Goal: Entertainment & Leisure: Consume media (video, audio)

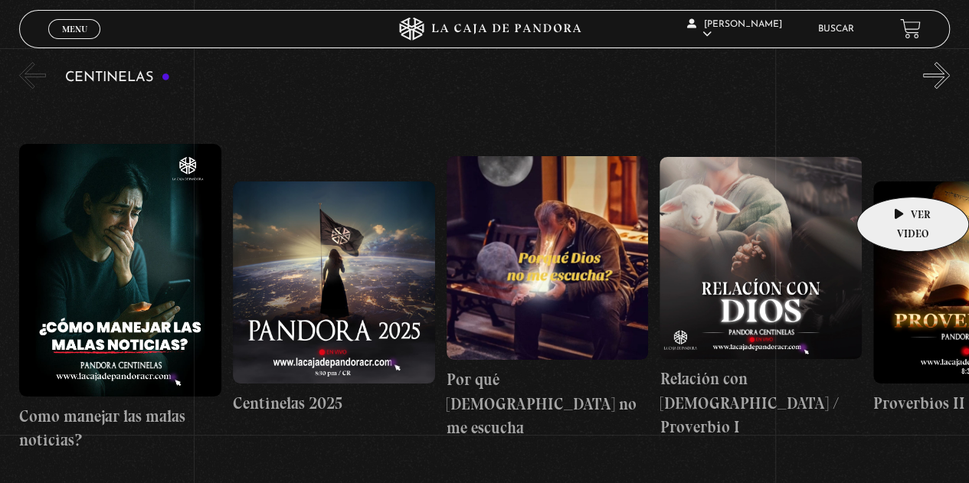
scroll to position [153, 0]
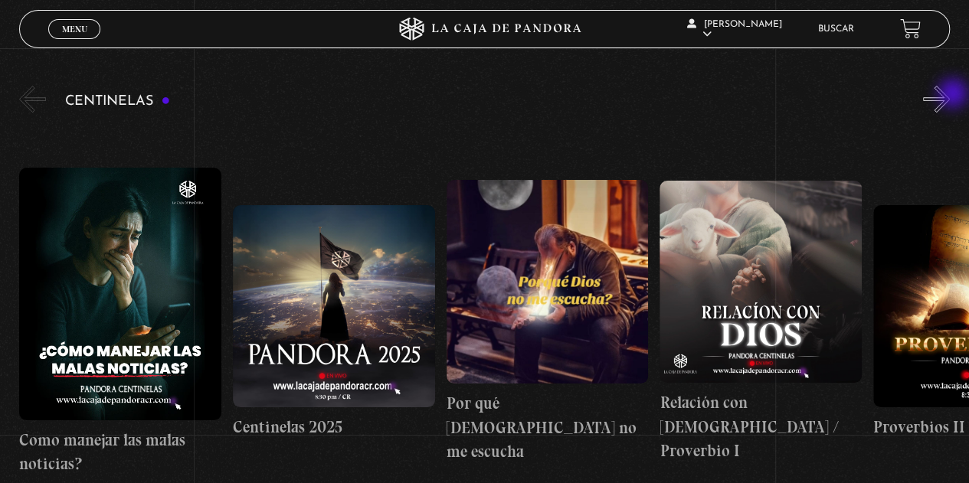
click at [950, 94] on button "»" at bounding box center [936, 99] width 27 height 27
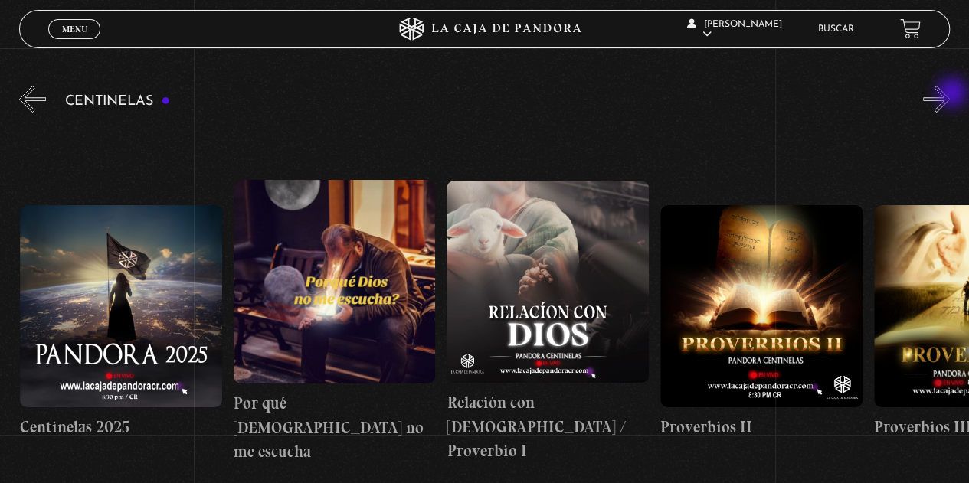
click at [950, 94] on button "»" at bounding box center [936, 99] width 27 height 27
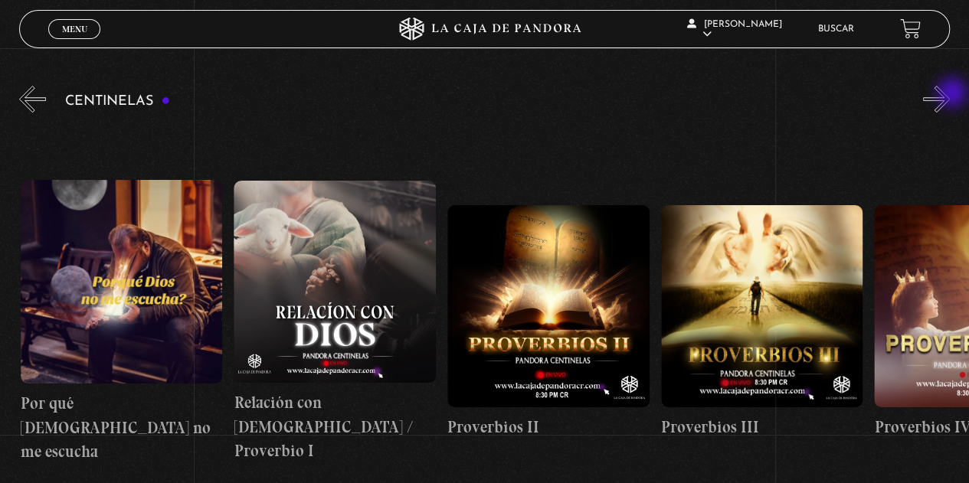
click at [950, 94] on button "»" at bounding box center [936, 99] width 27 height 27
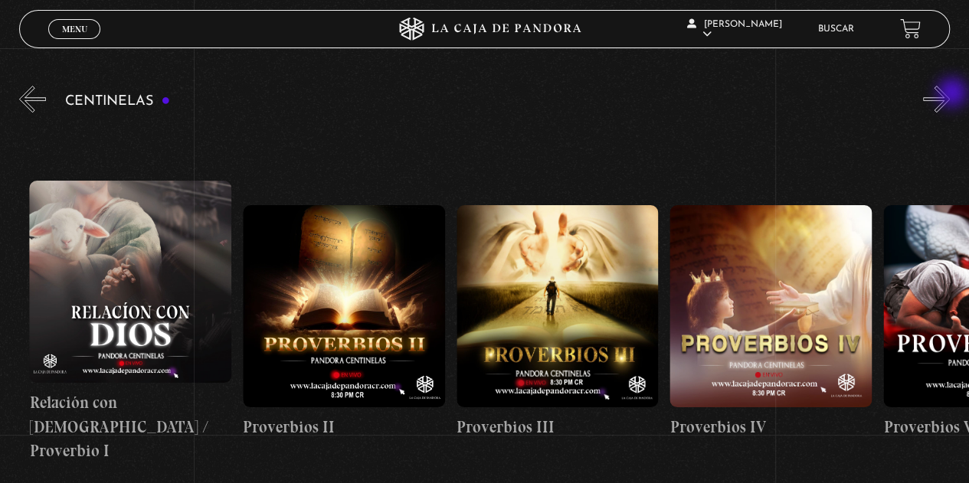
click at [950, 94] on button "»" at bounding box center [936, 99] width 27 height 27
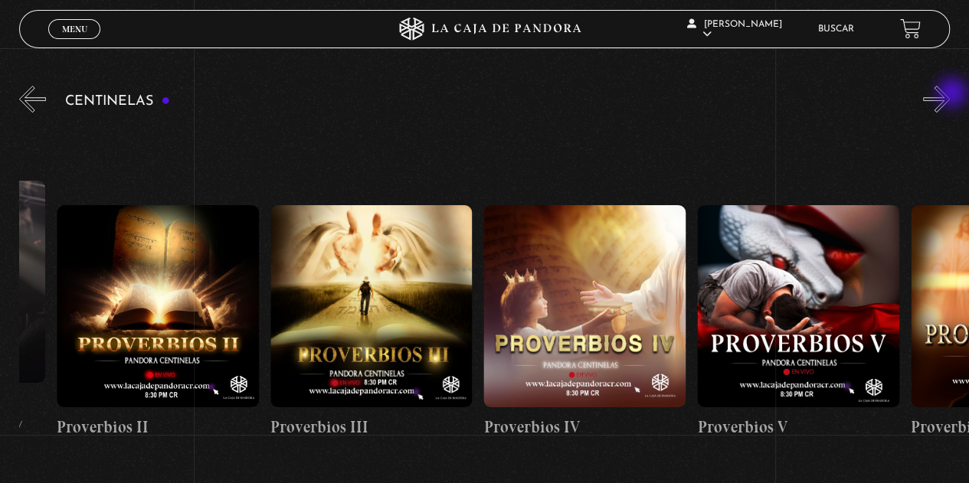
click at [950, 94] on button "»" at bounding box center [936, 99] width 27 height 27
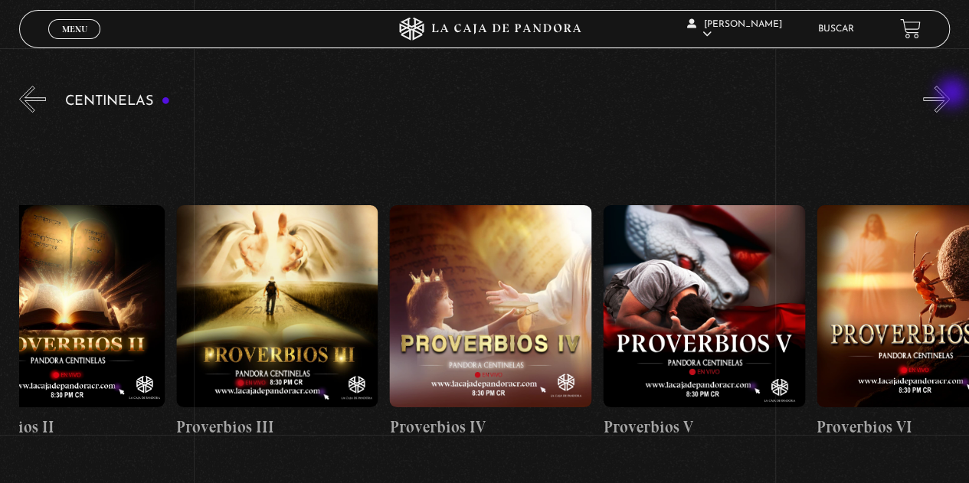
click at [950, 94] on button "»" at bounding box center [936, 99] width 27 height 27
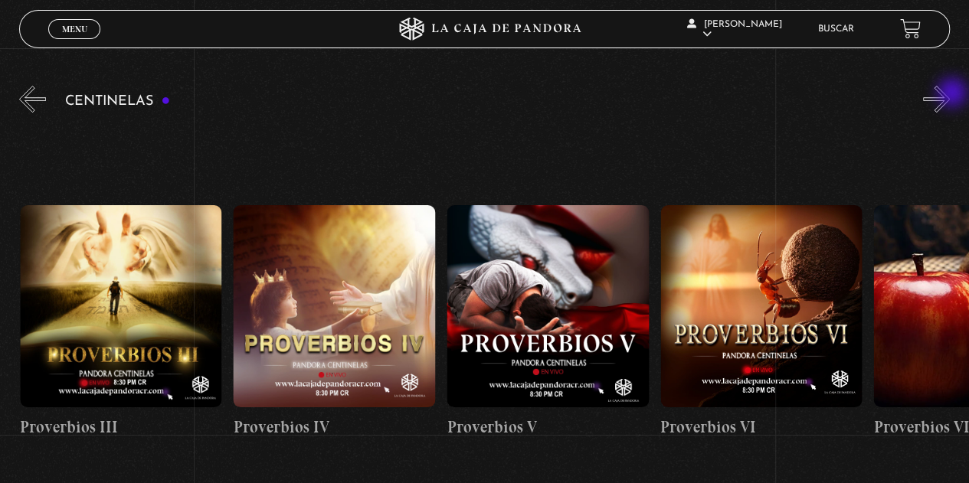
click at [950, 94] on button "»" at bounding box center [936, 99] width 27 height 27
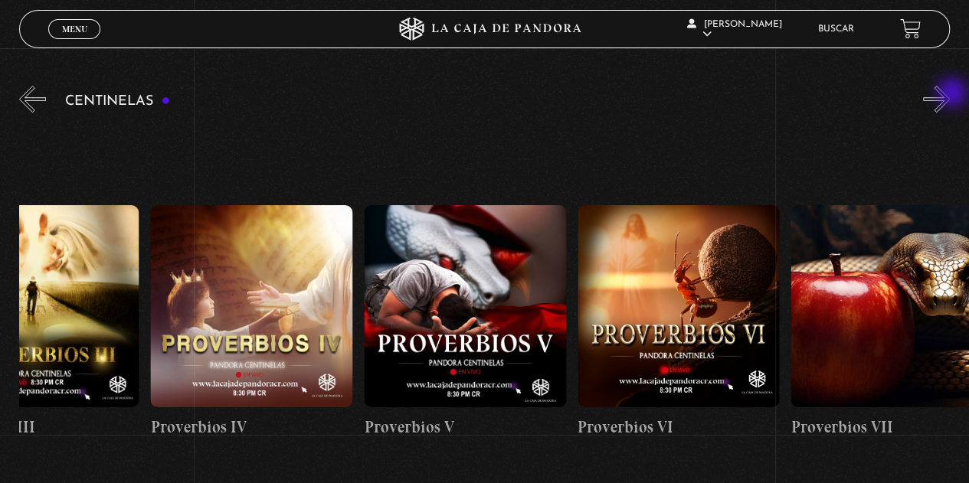
click at [950, 94] on button "»" at bounding box center [936, 99] width 27 height 27
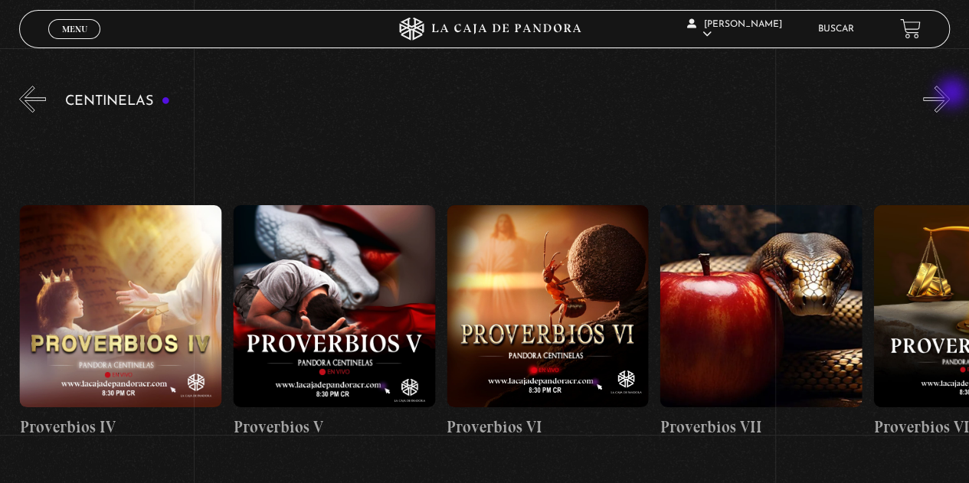
click at [950, 94] on button "»" at bounding box center [936, 99] width 27 height 27
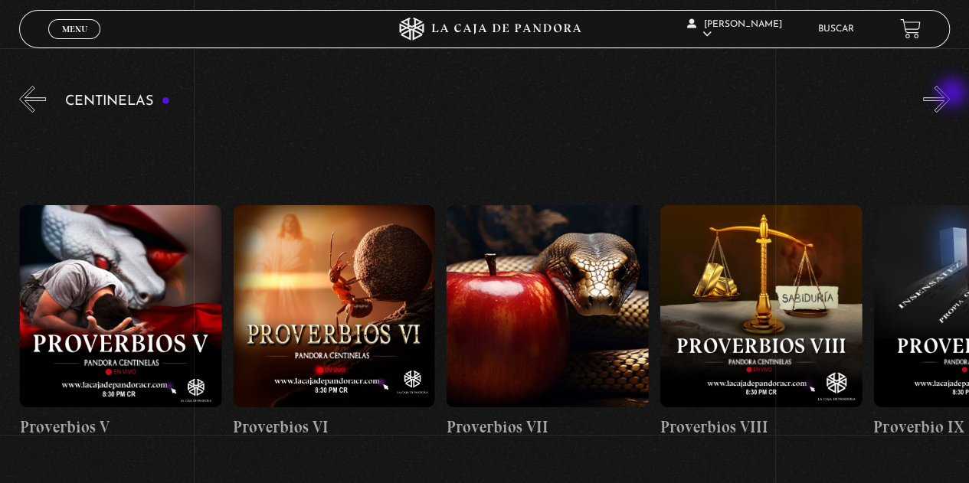
click at [950, 94] on button "»" at bounding box center [936, 99] width 27 height 27
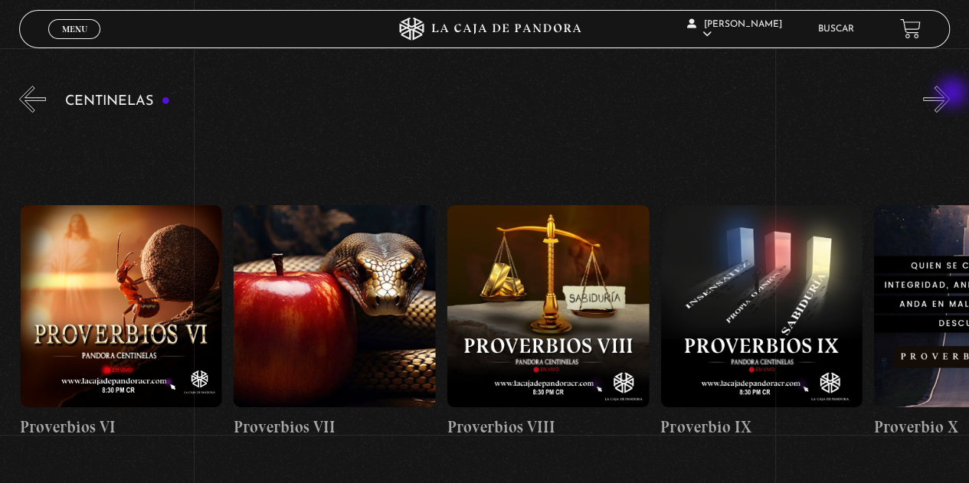
click at [950, 94] on button "»" at bounding box center [936, 99] width 27 height 27
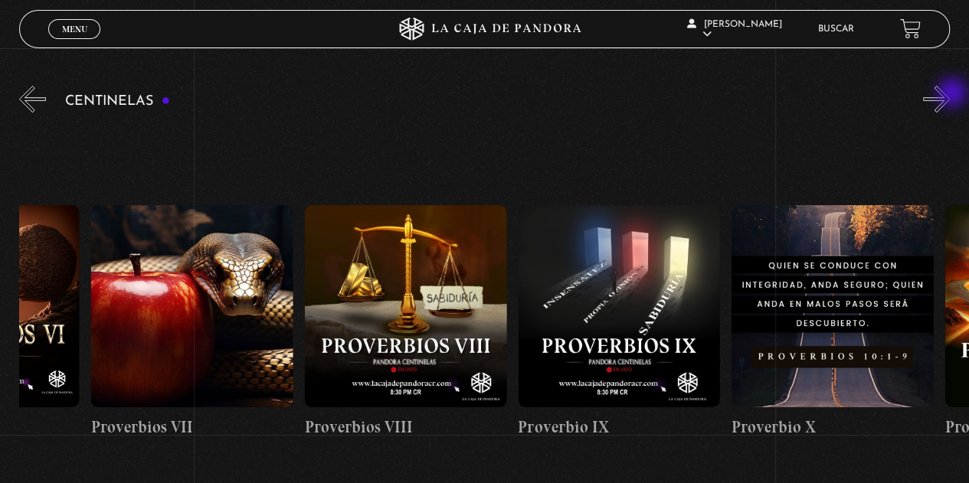
click at [950, 94] on button "»" at bounding box center [936, 99] width 27 height 27
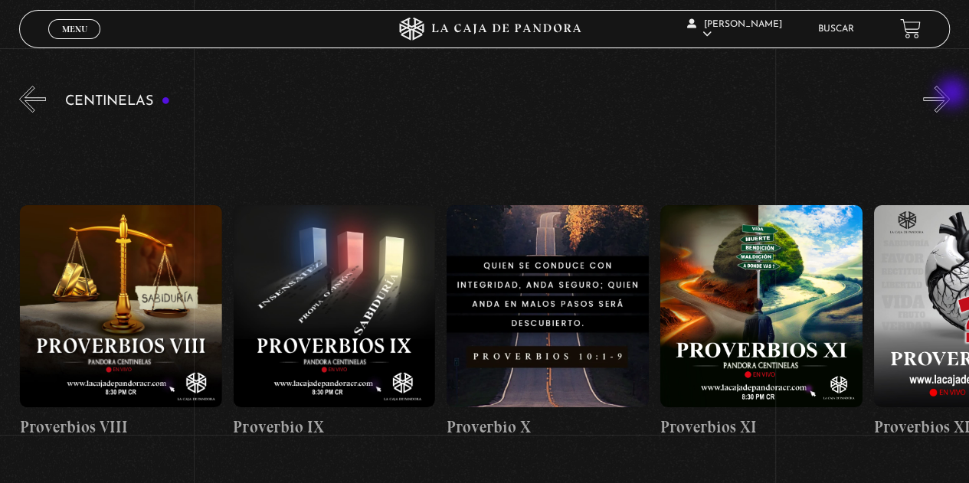
scroll to position [0, 2134]
click at [75, 93] on div "Centinelas" at bounding box center [494, 301] width 950 height 437
click at [66, 36] on link "Menu Cerrar" at bounding box center [74, 29] width 52 height 20
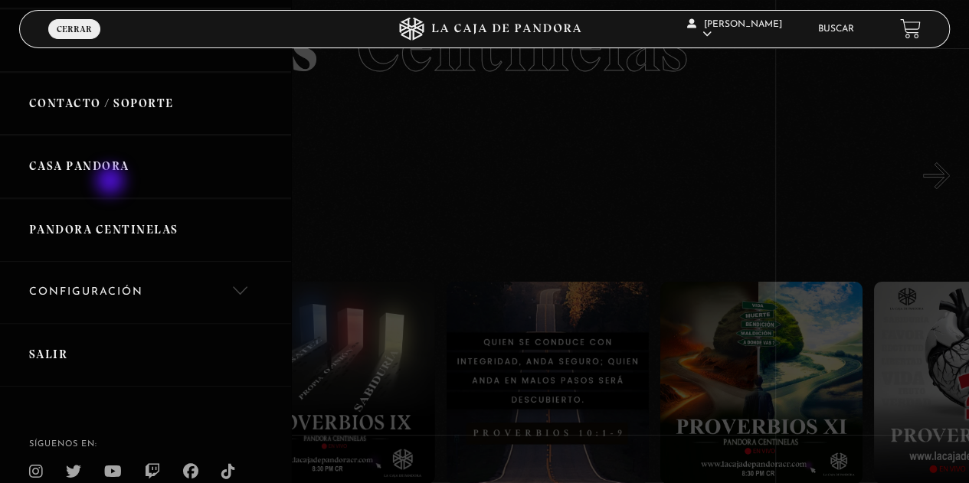
scroll to position [460, 0]
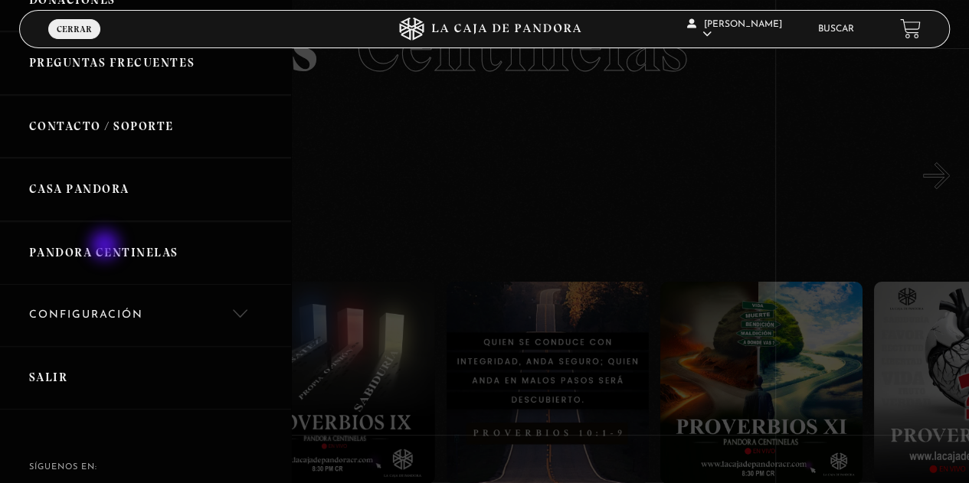
click at [106, 247] on link "Pandora Centinelas" at bounding box center [145, 253] width 291 height 64
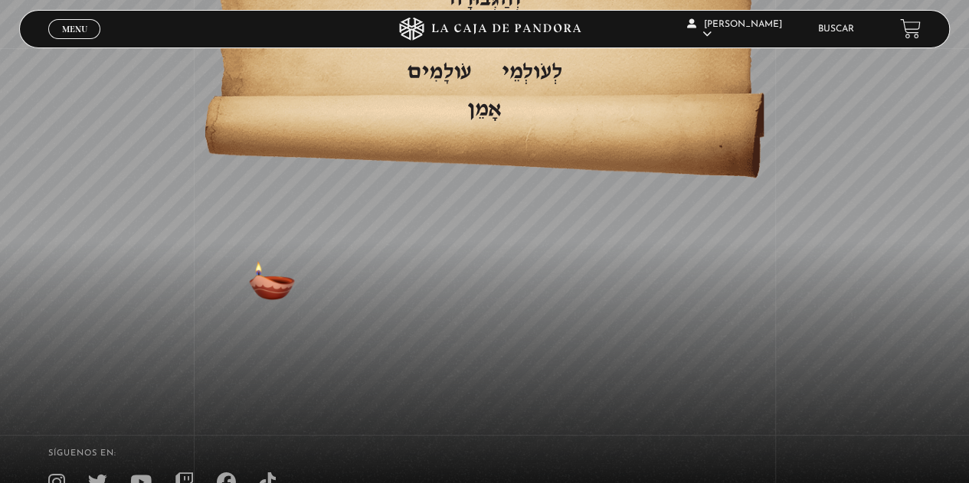
scroll to position [3461, 0]
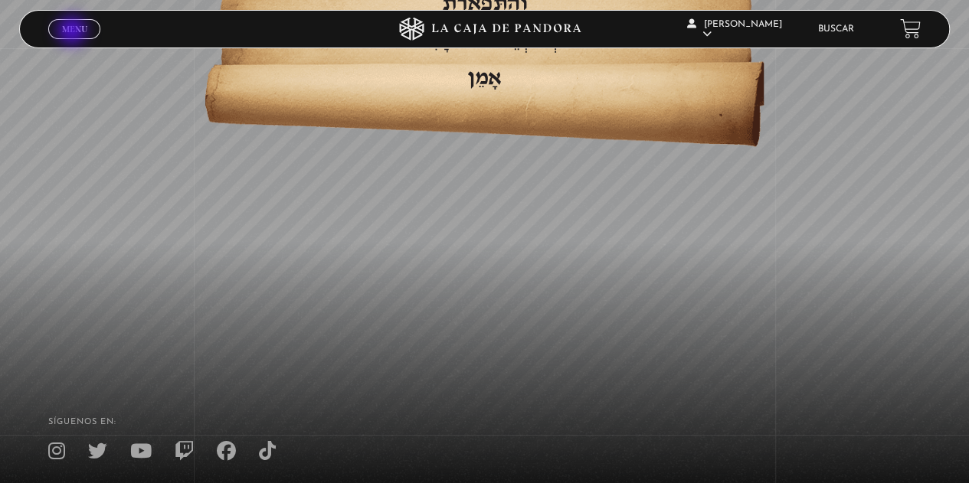
click at [74, 31] on span "Menu" at bounding box center [74, 29] width 25 height 9
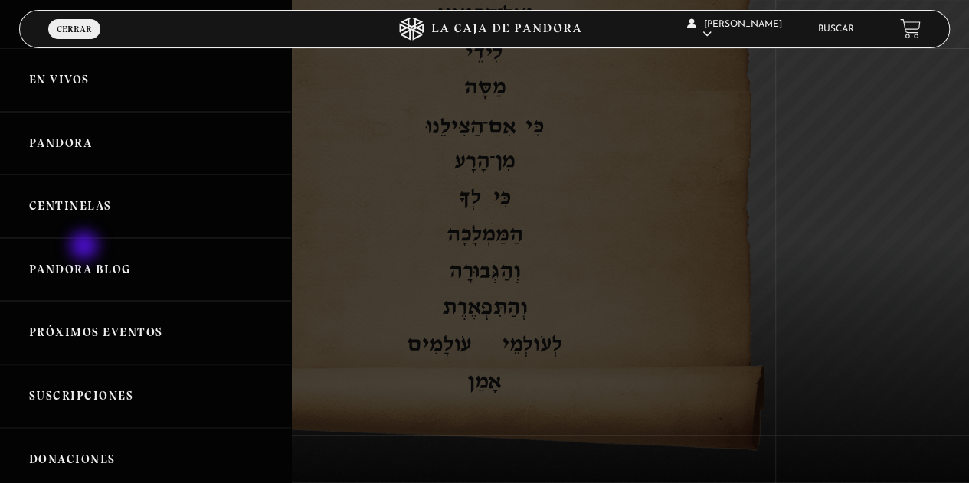
scroll to position [3002, 0]
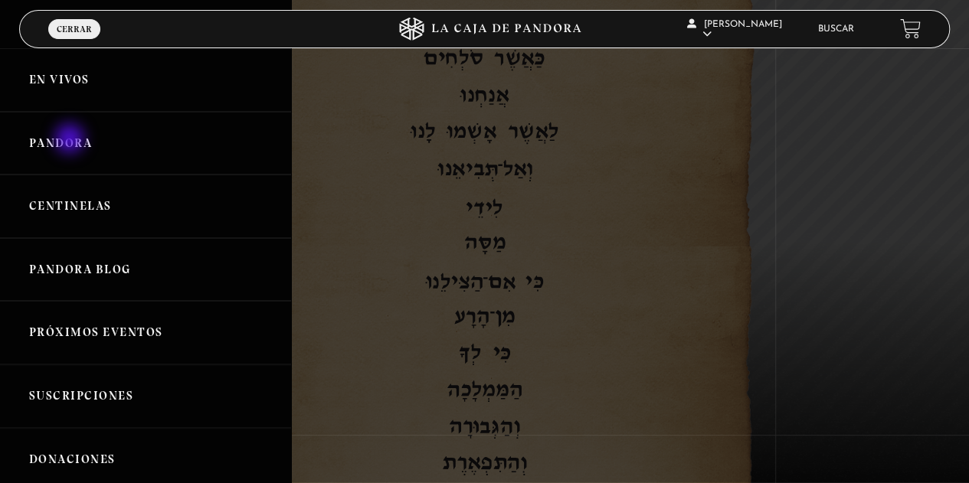
click at [71, 140] on link "Pandora" at bounding box center [145, 144] width 291 height 64
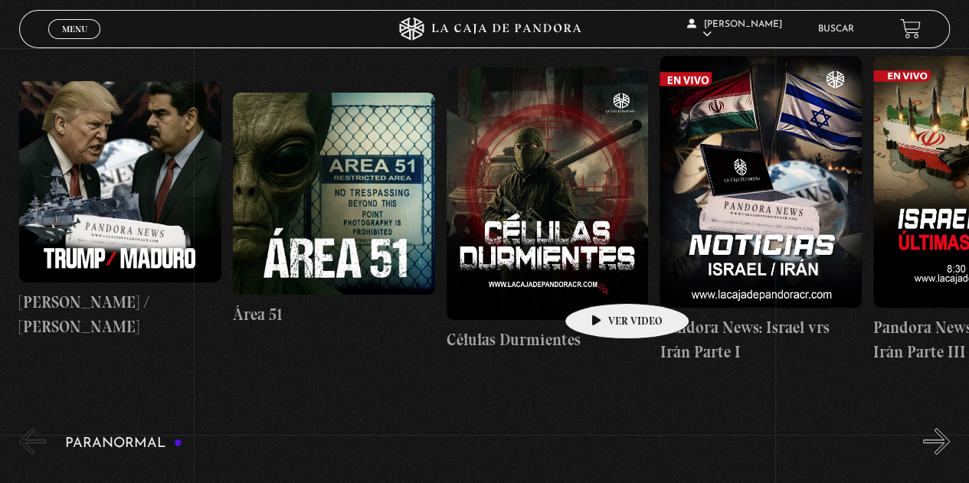
scroll to position [230, 0]
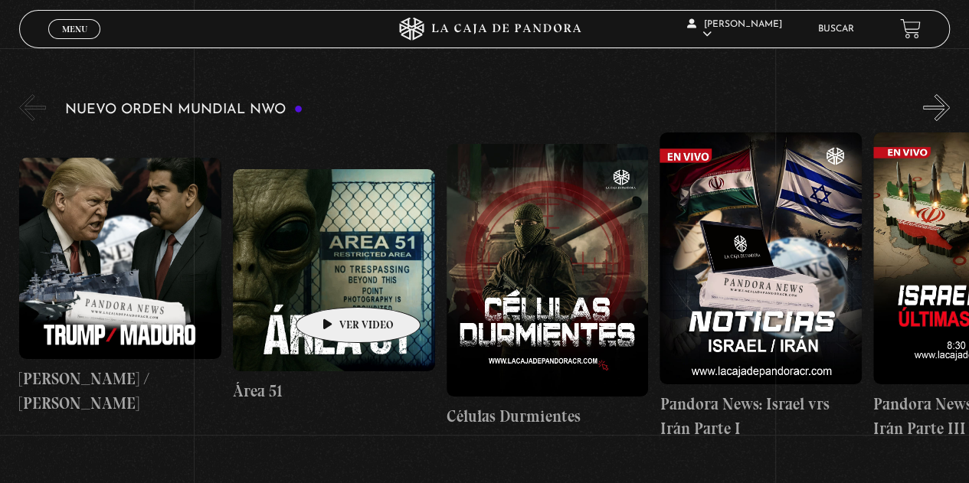
click at [332, 281] on figure at bounding box center [334, 270] width 202 height 202
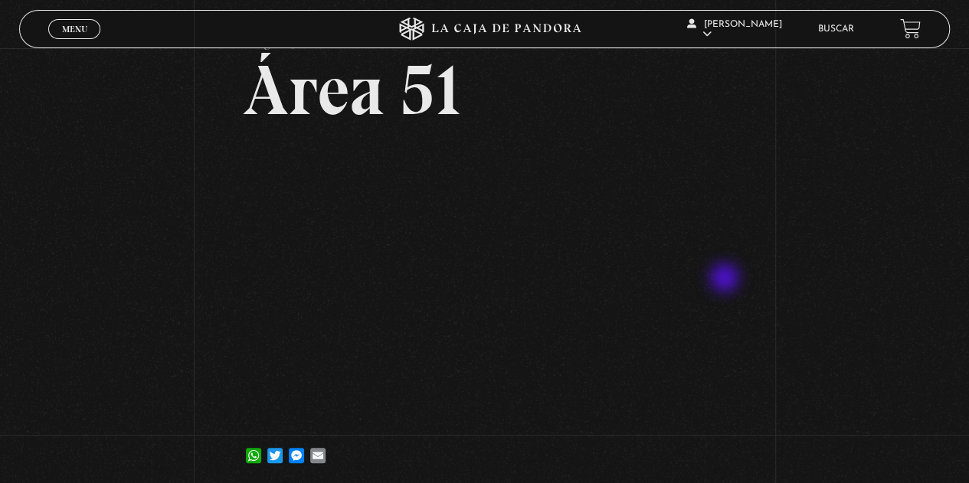
scroll to position [153, 0]
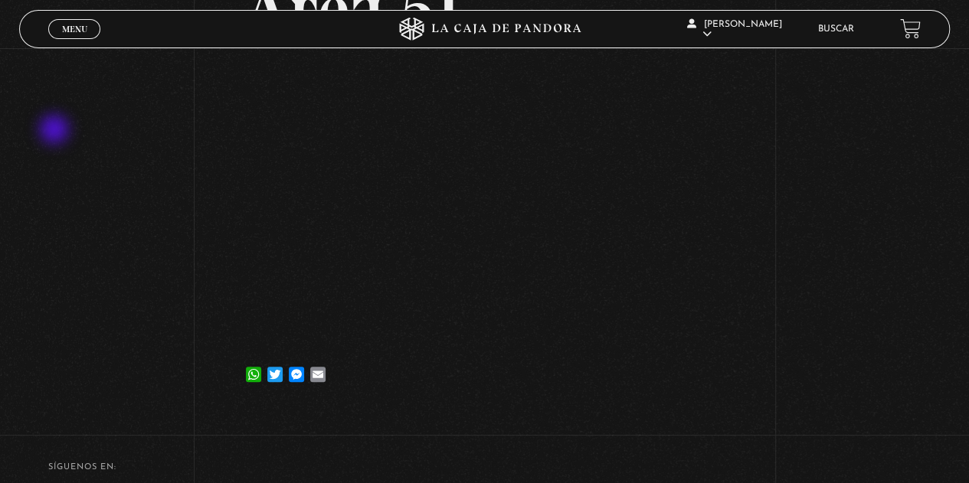
click at [56, 131] on div "Volver 28 agosto, 2025 Área 51 WhatsApp Twitter Messenger Email" at bounding box center [484, 152] width 969 height 515
